Goal: Task Accomplishment & Management: Manage account settings

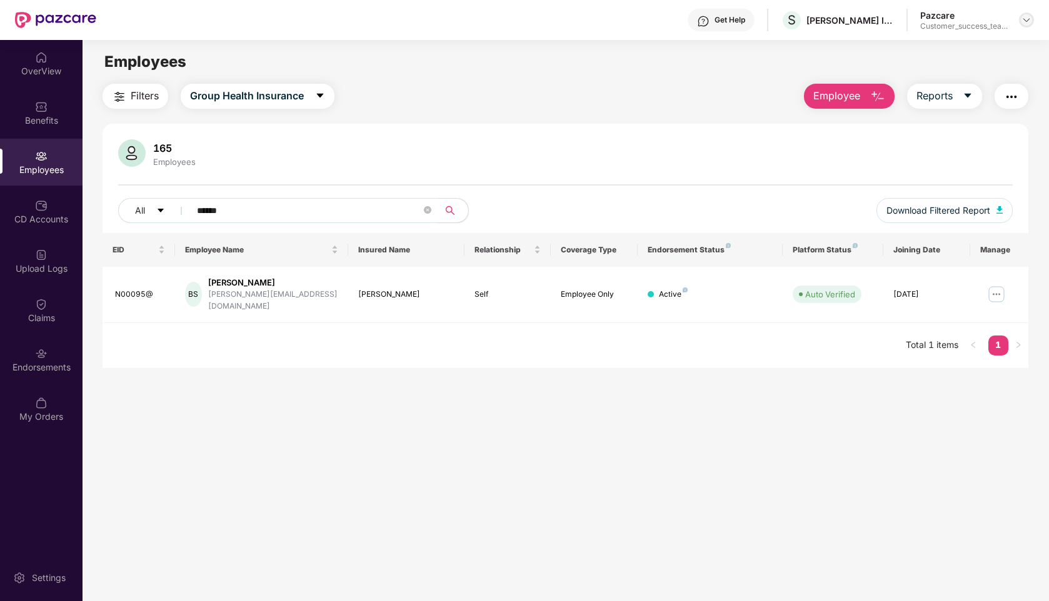
click at [1025, 21] on img at bounding box center [1026, 20] width 10 height 10
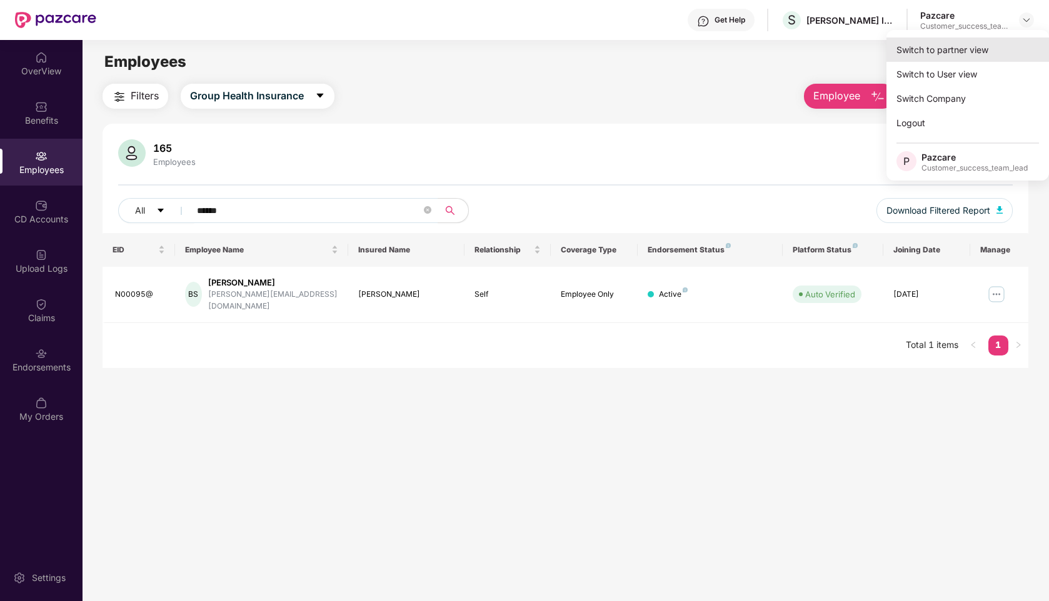
click at [936, 54] on div "Switch to partner view" at bounding box center [967, 49] width 162 height 24
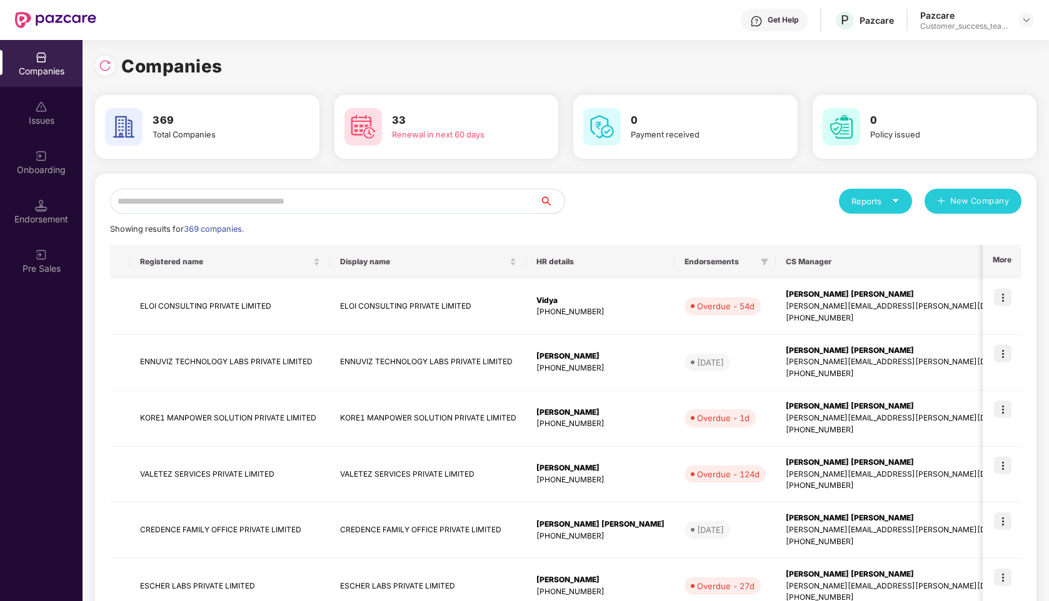
click at [312, 204] on input "text" at bounding box center [324, 201] width 429 height 25
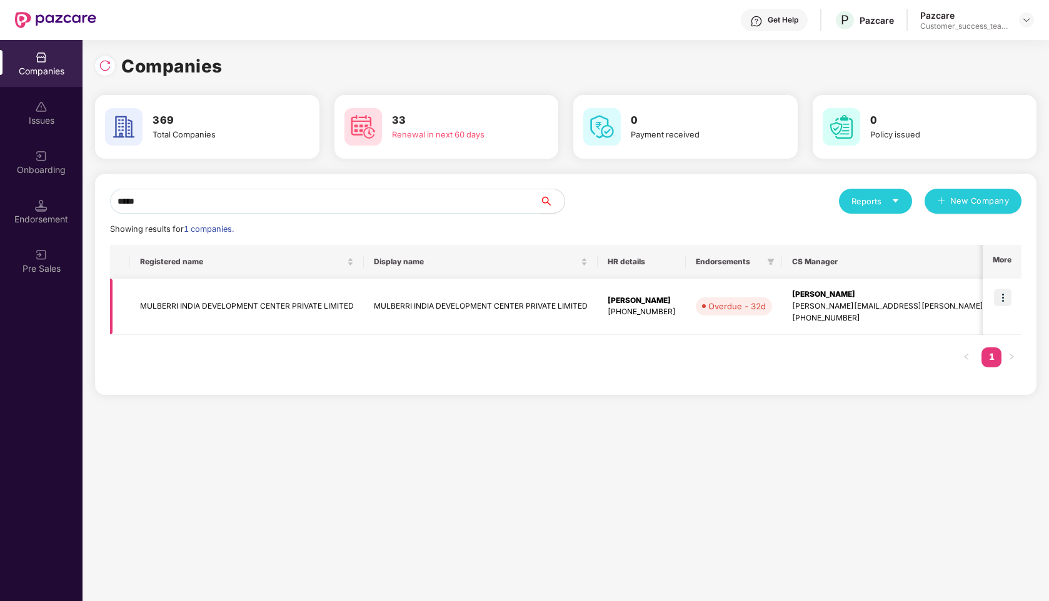
type input "*****"
click at [1007, 297] on img at bounding box center [1002, 297] width 17 height 17
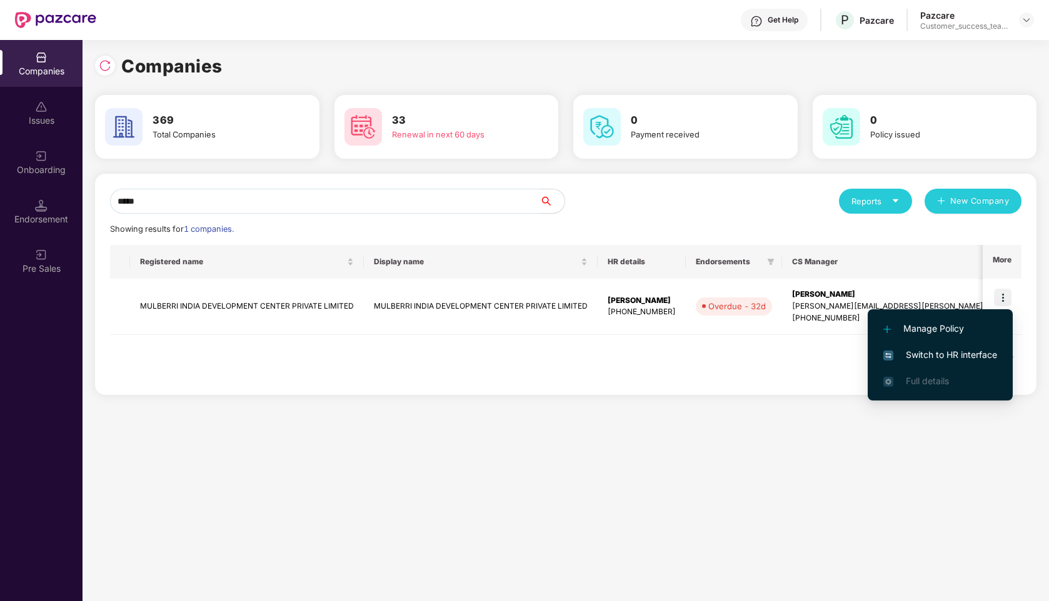
click at [925, 352] on span "Switch to HR interface" at bounding box center [940, 355] width 114 height 14
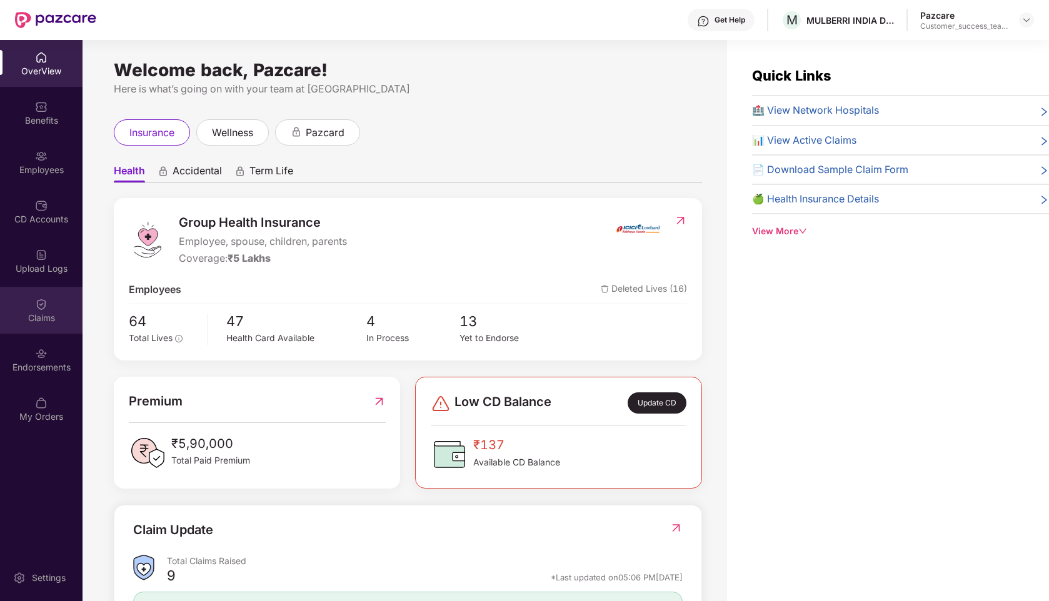
click at [42, 314] on div "Claims" at bounding box center [41, 318] width 82 height 12
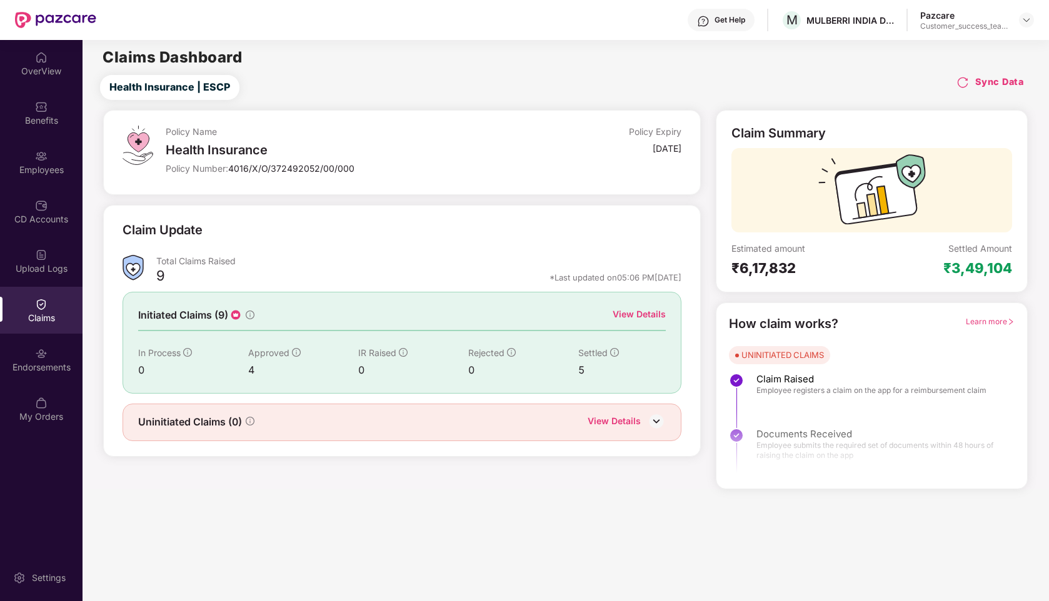
click at [646, 312] on div "View Details" at bounding box center [638, 314] width 53 height 14
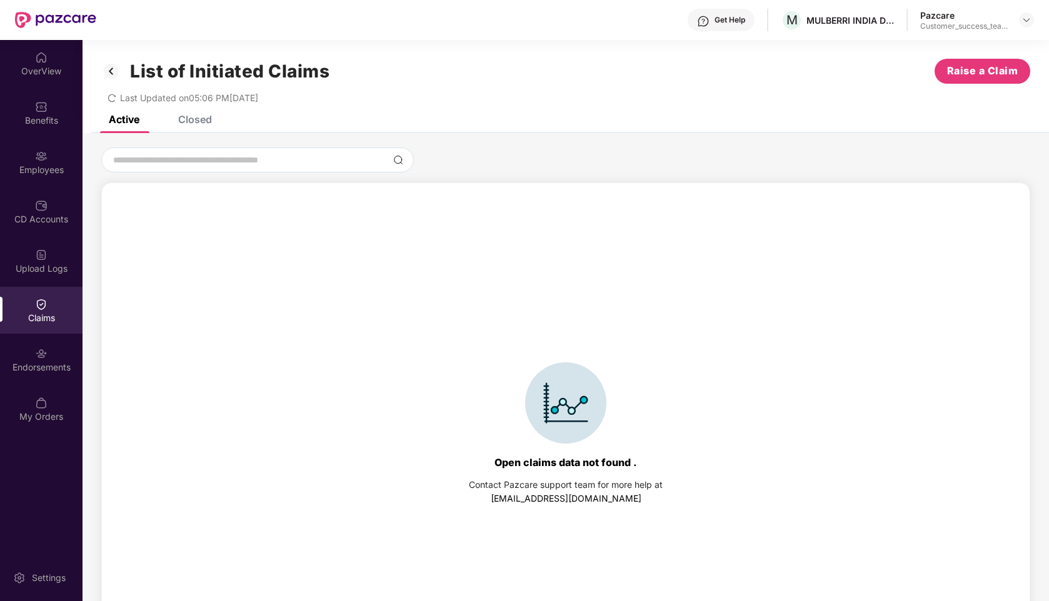
click at [196, 126] on div "Closed" at bounding box center [185, 119] width 52 height 27
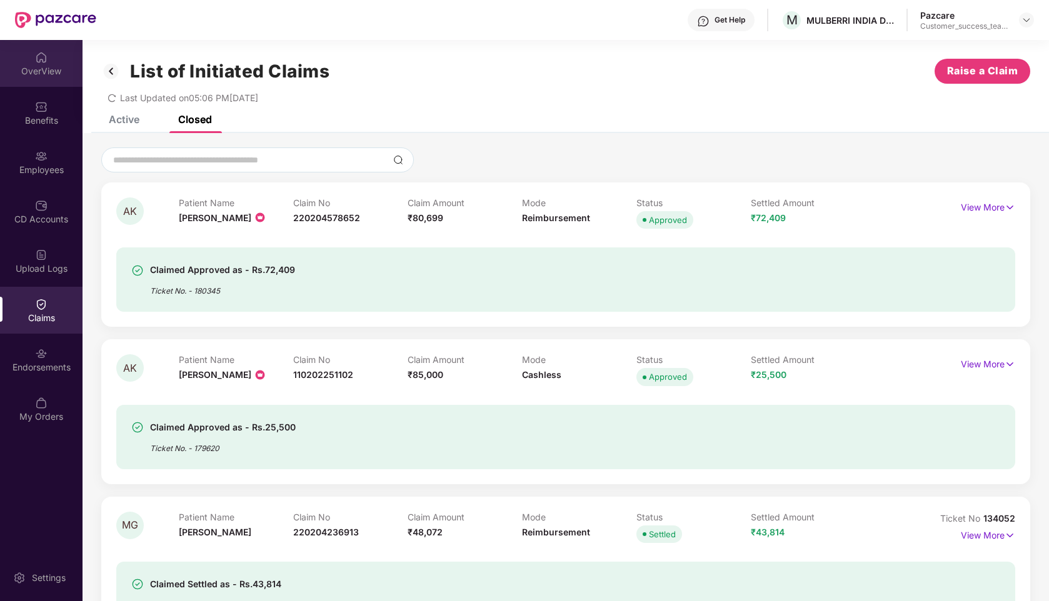
click at [50, 69] on div "OverView" at bounding box center [41, 71] width 82 height 12
